Goal: Task Accomplishment & Management: Use online tool/utility

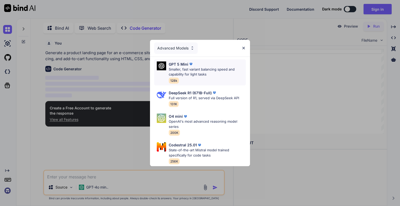
scroll to position [2, 0]
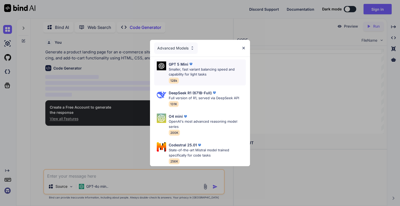
type textarea "x"
click at [212, 75] on div "GPT 5 Mini Smaller, fast variant balancing speed and capability for light tasks…" at bounding box center [207, 72] width 77 height 22
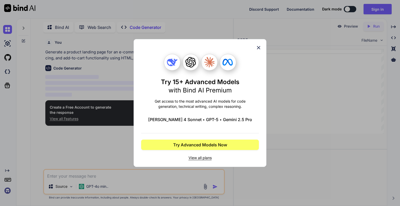
click at [258, 48] on icon at bounding box center [258, 47] width 3 height 3
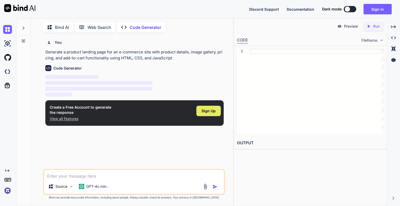
click at [210, 111] on span "Sign Up" at bounding box center [208, 110] width 14 height 5
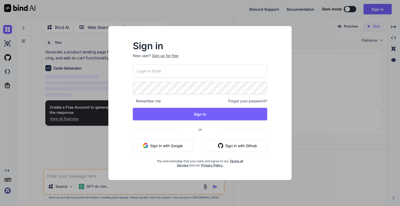
click at [151, 147] on button "Sign in with Google" at bounding box center [163, 145] width 60 height 12
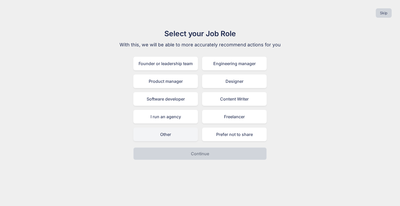
click at [152, 131] on div "Other" at bounding box center [165, 134] width 65 height 14
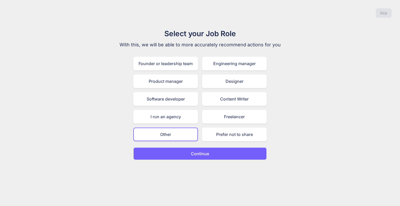
click at [156, 158] on button "Continue" at bounding box center [199, 153] width 133 height 12
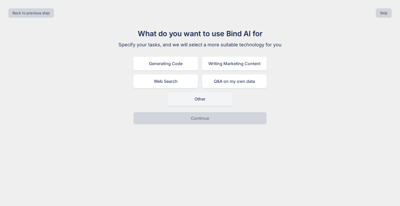
click at [181, 97] on div "Other" at bounding box center [200, 99] width 65 height 14
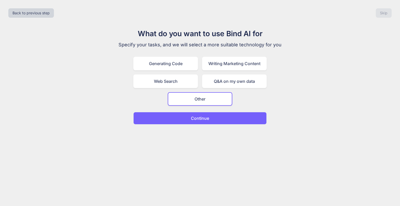
drag, startPoint x: 167, startPoint y: 121, endPoint x: 162, endPoint y: 102, distance: 19.5
click at [162, 102] on div "What do you want to use Bind AI for Specify your tasks, and we will select a mo…" at bounding box center [199, 76] width 175 height 96
click at [162, 67] on div "Generating Code" at bounding box center [165, 64] width 65 height 14
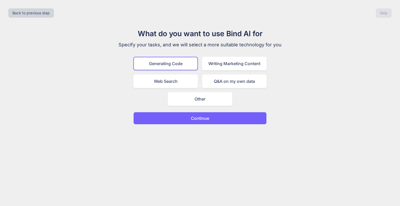
click at [154, 120] on button "Continue" at bounding box center [199, 118] width 133 height 12
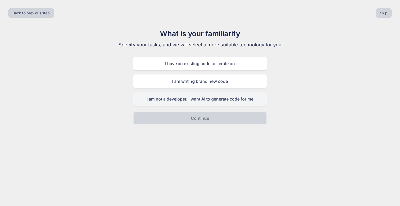
click at [146, 99] on div "I am not a developer, I want AI to generate code for me" at bounding box center [199, 99] width 133 height 14
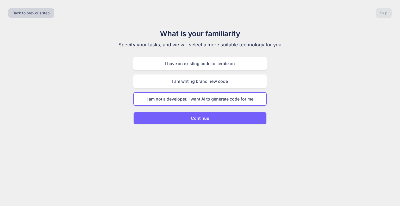
click at [155, 122] on button "Continue" at bounding box center [199, 118] width 133 height 12
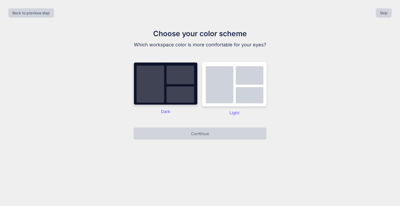
click at [148, 94] on img at bounding box center [165, 83] width 65 height 43
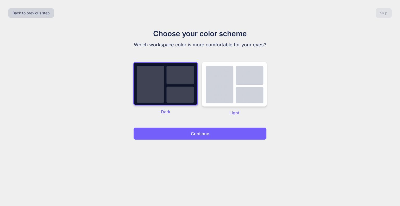
click at [148, 135] on button "Continue" at bounding box center [199, 133] width 133 height 12
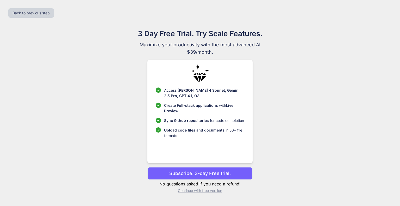
click at [178, 188] on p "Continue with free version" at bounding box center [199, 190] width 105 height 5
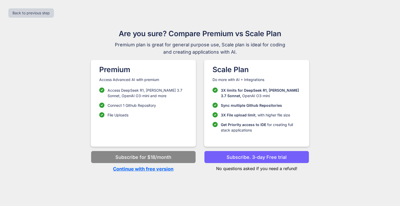
click at [160, 168] on p "Continue with free version" at bounding box center [143, 168] width 105 height 7
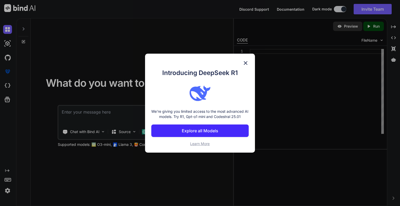
click at [244, 61] on img at bounding box center [245, 63] width 6 height 6
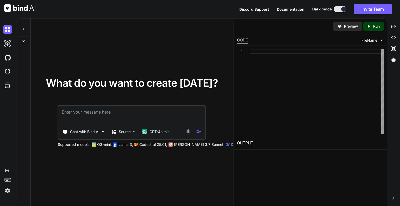
click at [105, 108] on textarea at bounding box center [132, 115] width 146 height 19
click at [135, 121] on textarea at bounding box center [132, 115] width 146 height 19
type textarea "Create for full version undertale in browser"
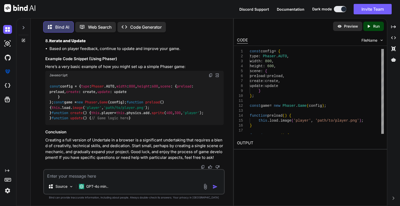
scroll to position [286, 0]
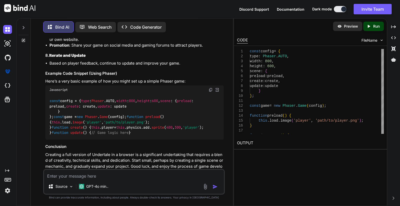
click at [209, 90] on img at bounding box center [210, 90] width 4 height 4
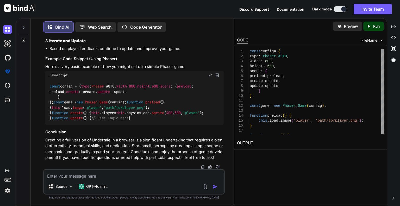
scroll to position [390, 0]
click at [379, 21] on div "Preview Created with Pixso. Run" at bounding box center [310, 26] width 153 height 16
click at [374, 28] on p "Run" at bounding box center [376, 26] width 7 height 5
click at [354, 29] on p "Preview" at bounding box center [351, 26] width 14 height 5
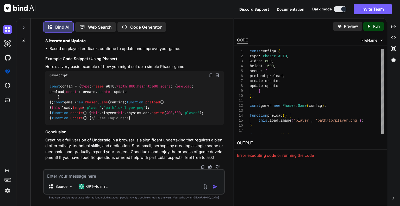
click at [372, 41] on span "FileName" at bounding box center [369, 40] width 16 height 5
click at [370, 40] on span "FileName" at bounding box center [369, 40] width 16 height 5
click at [97, 187] on p "GPT-4o min.." at bounding box center [97, 186] width 22 height 5
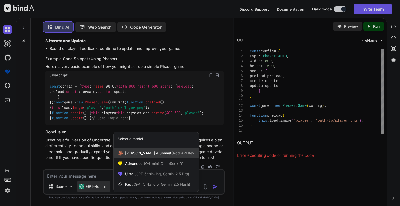
click at [143, 155] on span "[PERSON_NAME] 4 Sonnet (Add API Key)" at bounding box center [160, 152] width 71 height 5
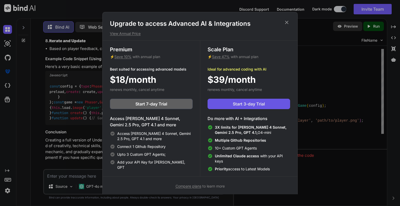
click at [235, 103] on span "Start 3-day Trial" at bounding box center [249, 104] width 32 height 6
